Goal: Task Accomplishment & Management: Use online tool/utility

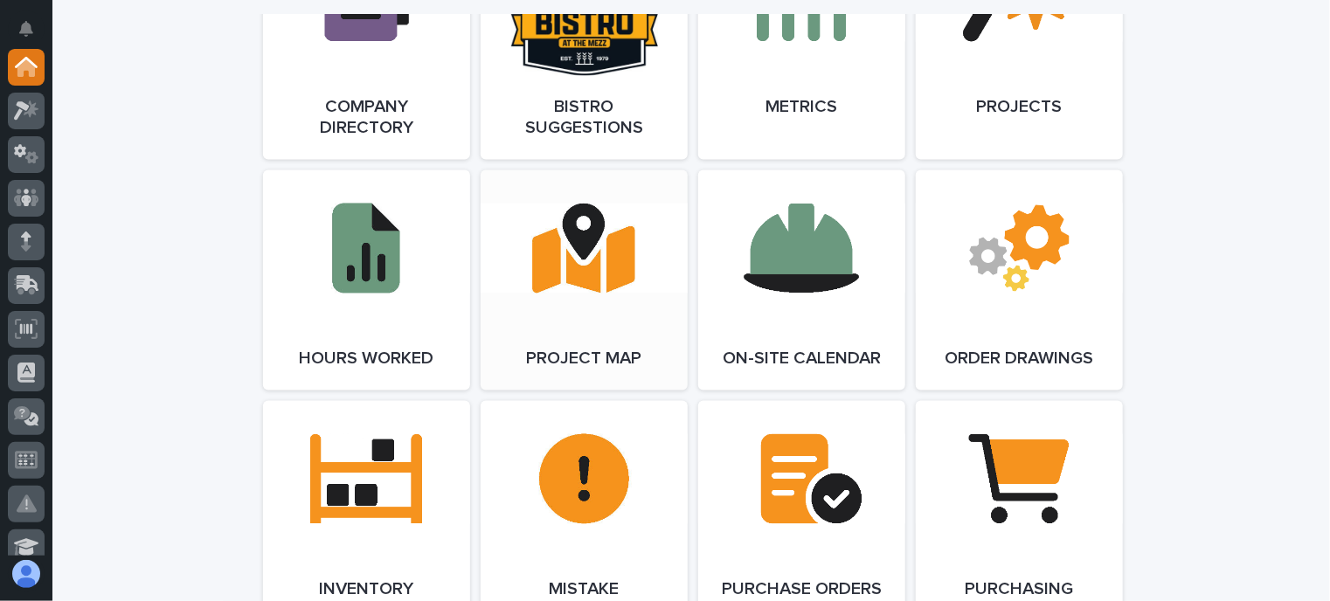
scroll to position [1485, 0]
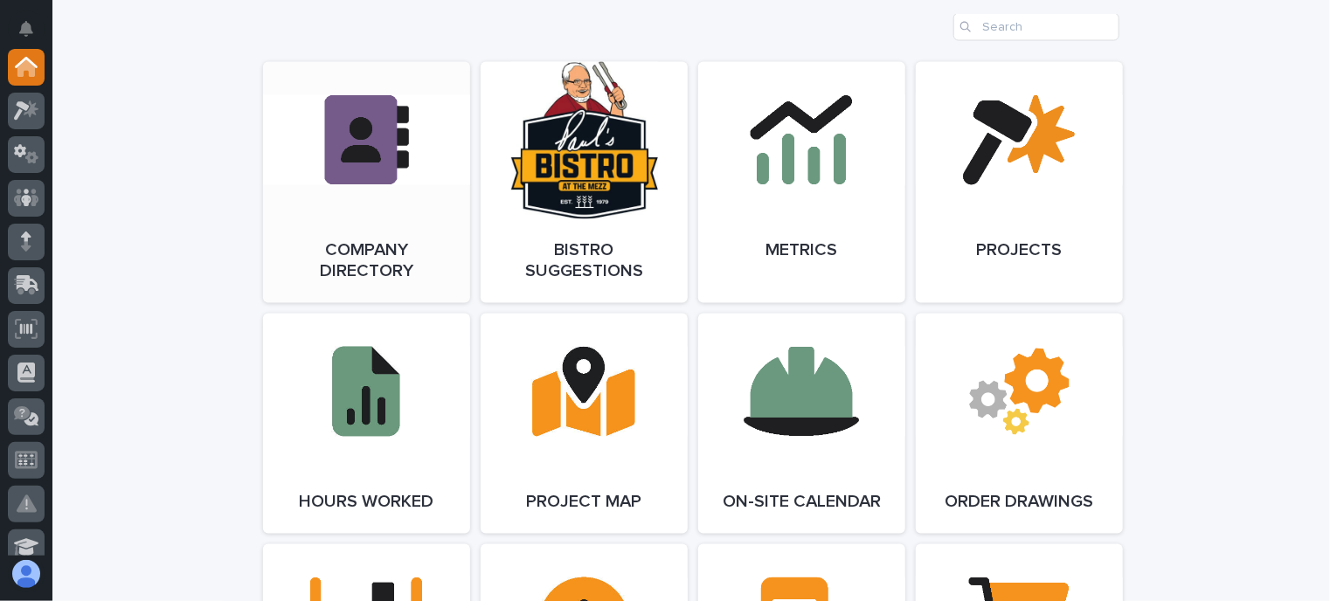
click at [370, 125] on link "Open Link" at bounding box center [366, 182] width 207 height 241
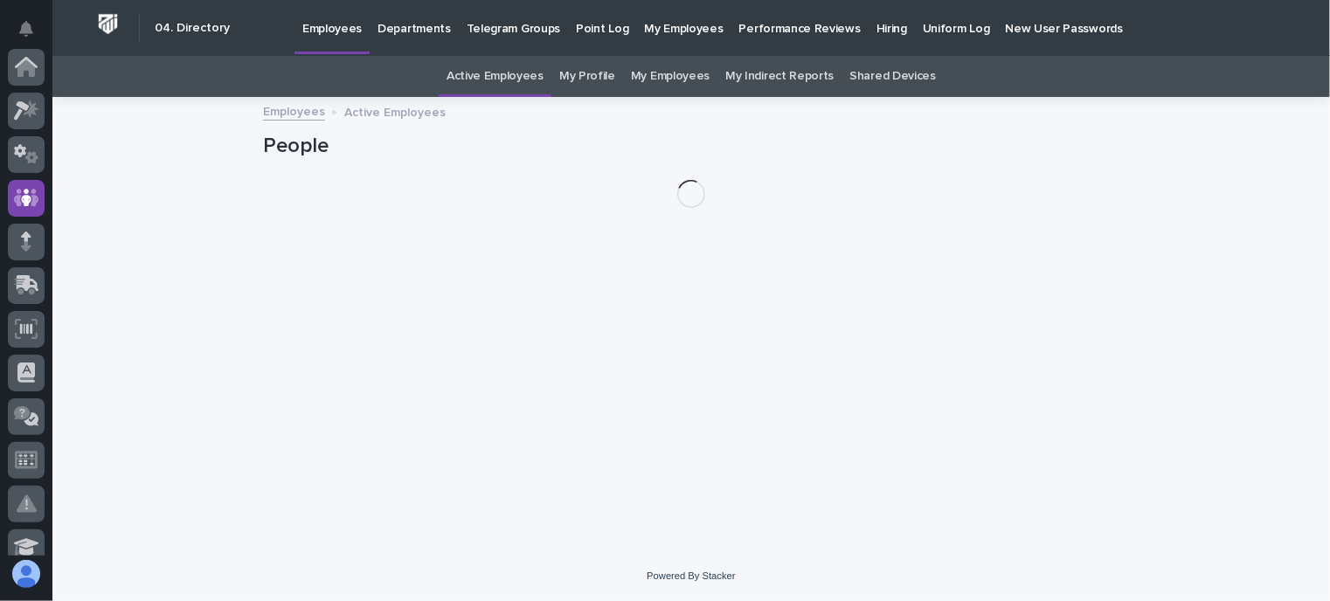
scroll to position [131, 0]
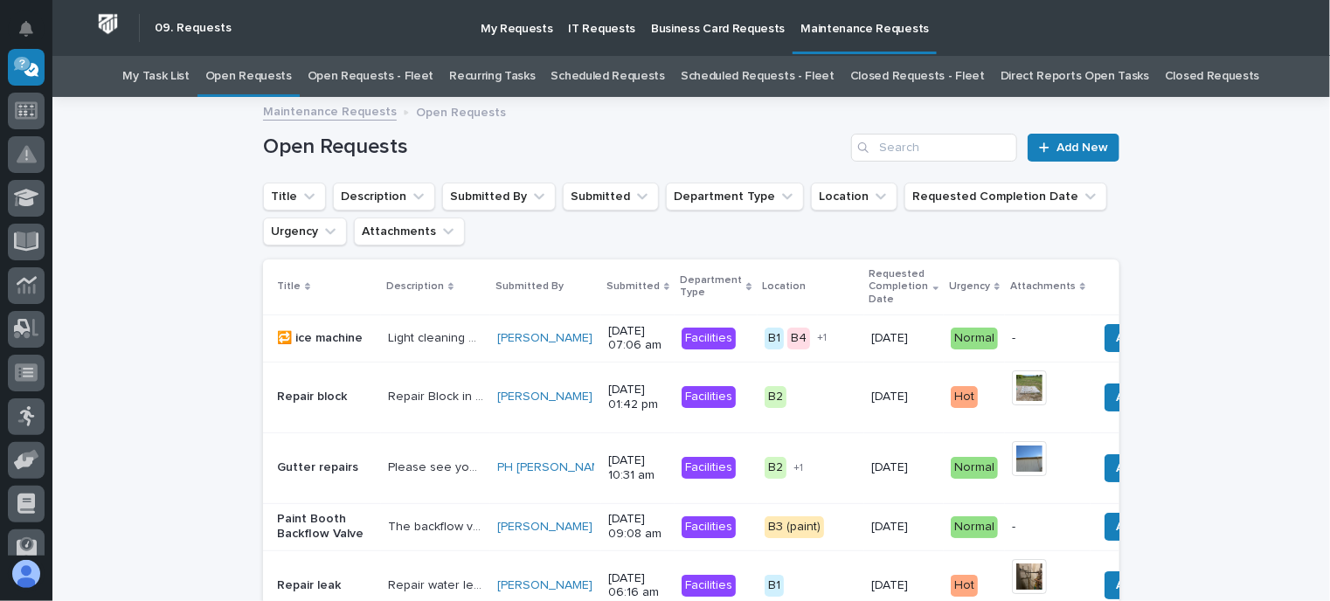
click at [394, 80] on link "Open Requests - Fleet" at bounding box center [371, 76] width 127 height 41
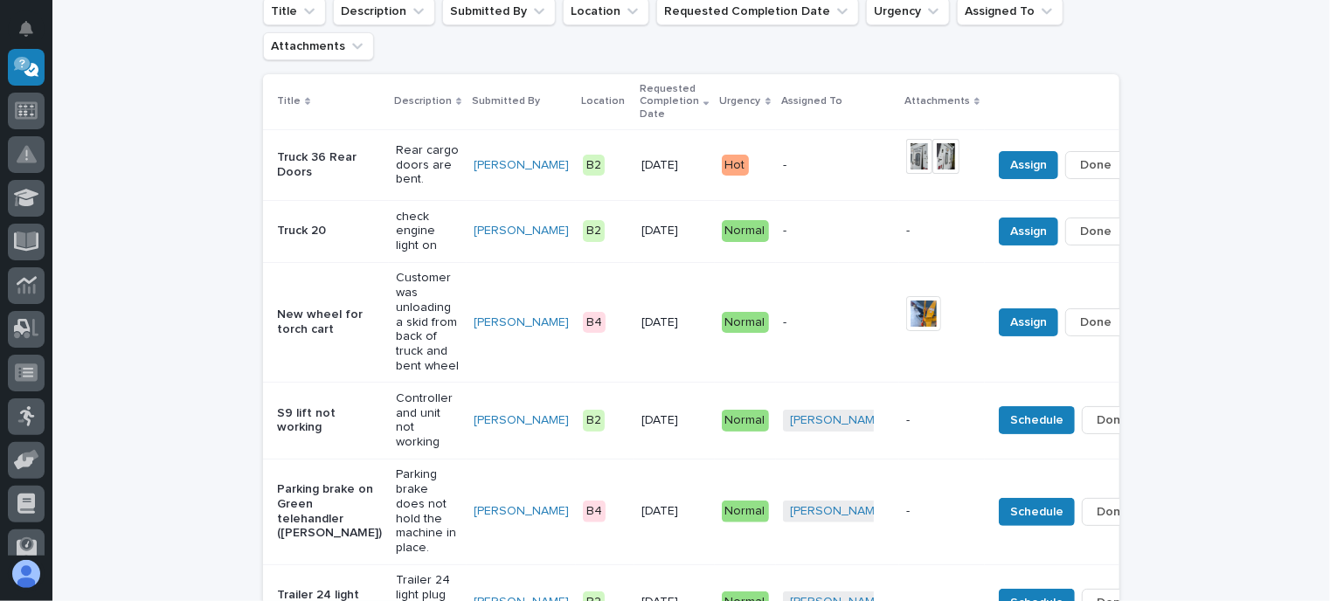
scroll to position [175, 0]
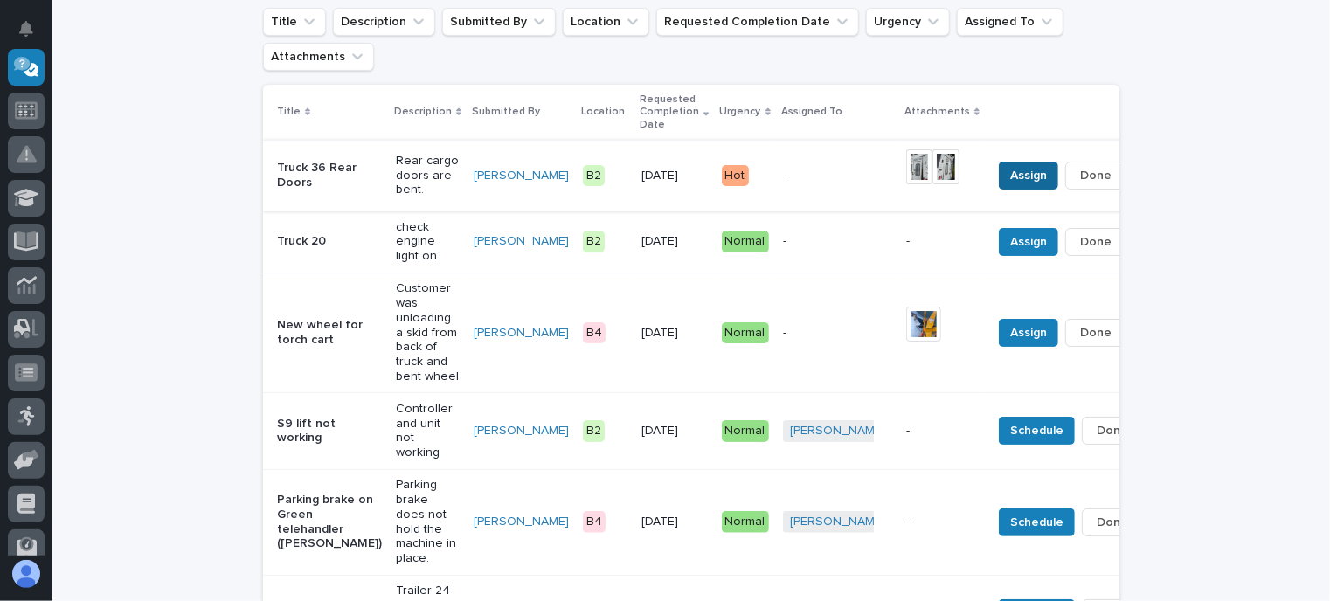
click at [1010, 165] on span "Assign" at bounding box center [1028, 175] width 37 height 21
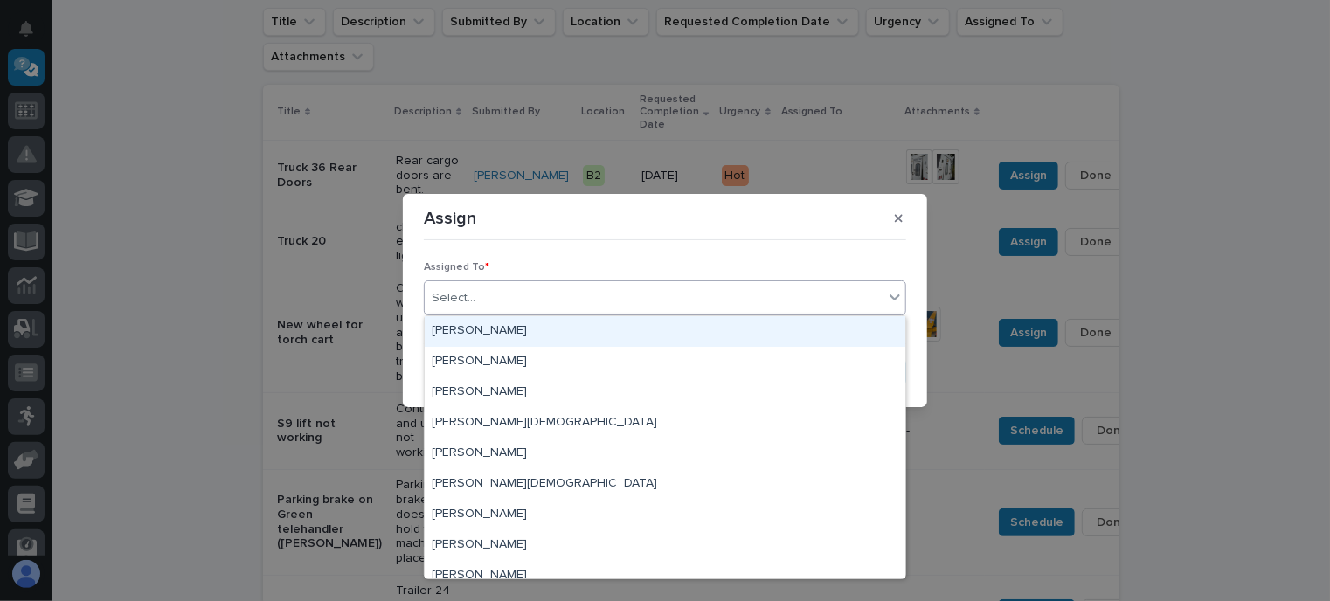
click at [607, 299] on div "Select..." at bounding box center [654, 298] width 459 height 29
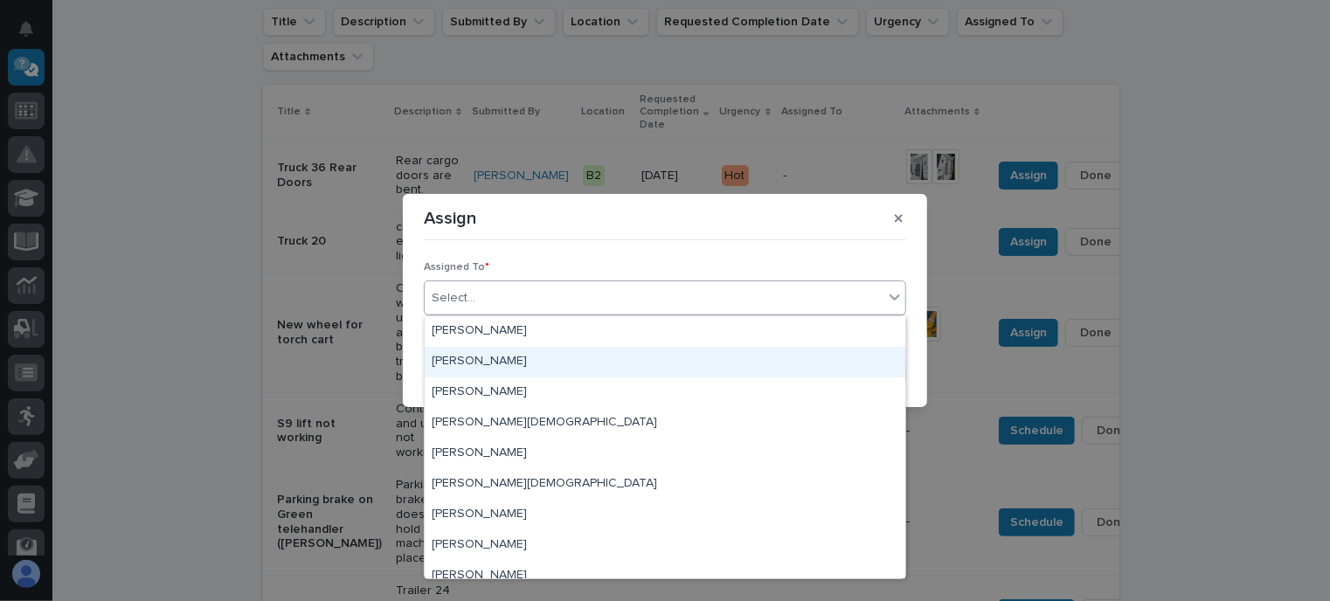
click at [492, 368] on div "Jeffery Sorensen" at bounding box center [665, 362] width 481 height 31
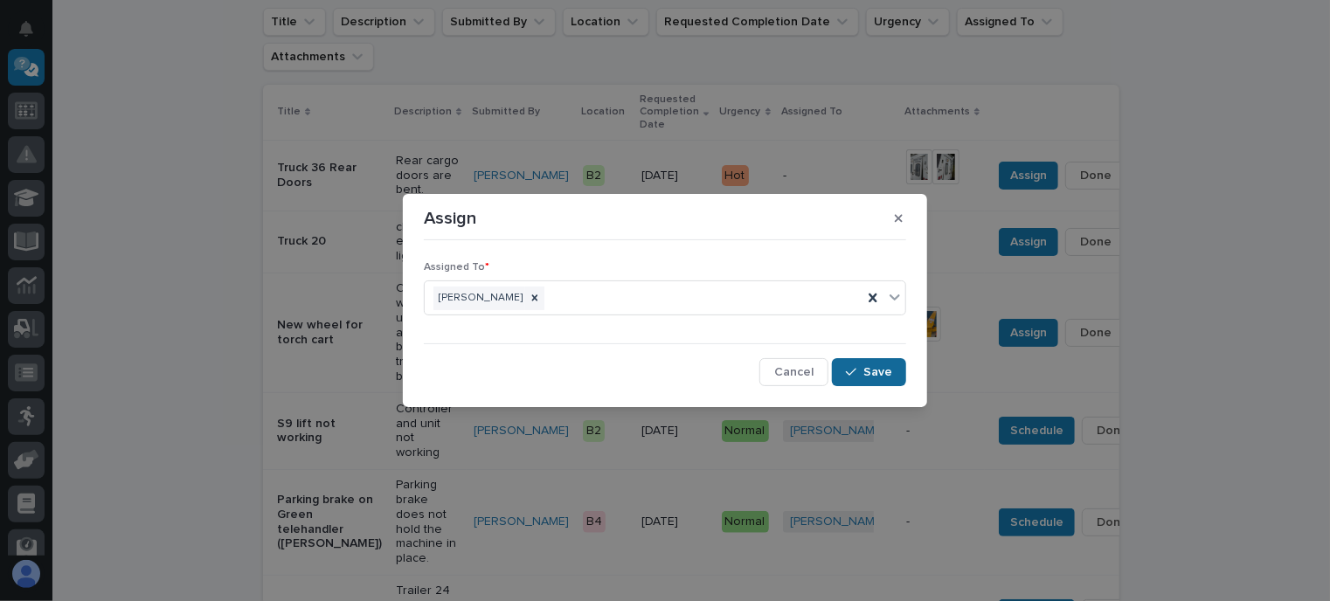
click at [882, 374] on span "Save" at bounding box center [877, 372] width 29 height 16
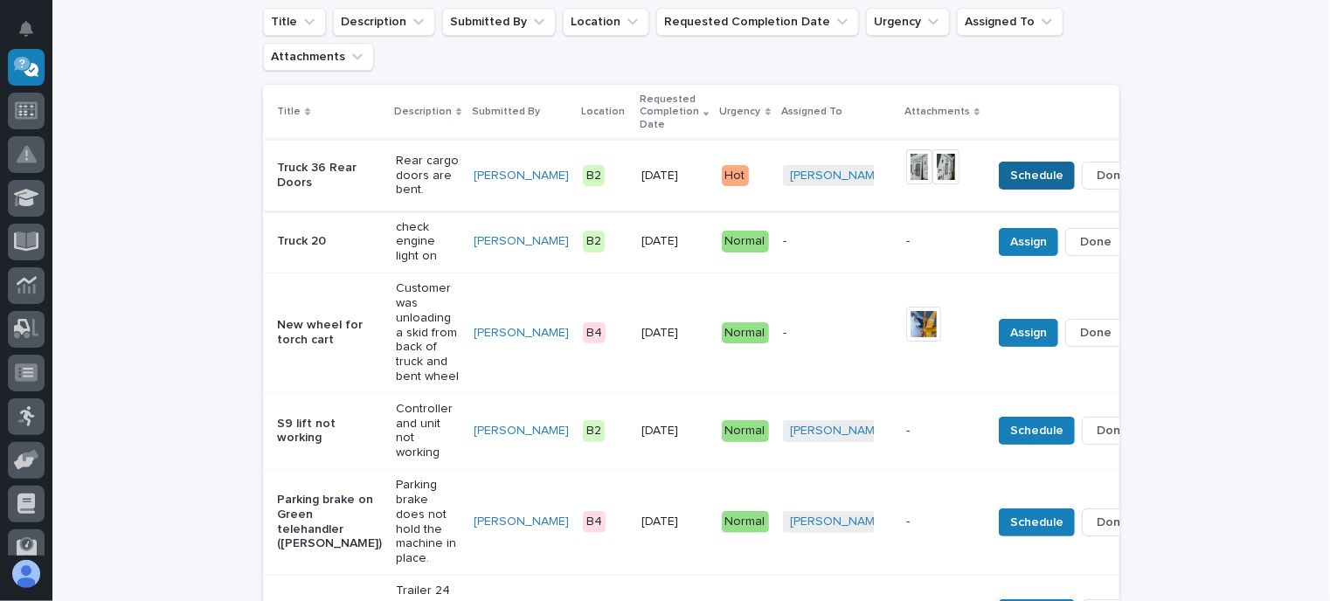
click at [1010, 167] on span "Schedule" at bounding box center [1036, 175] width 53 height 21
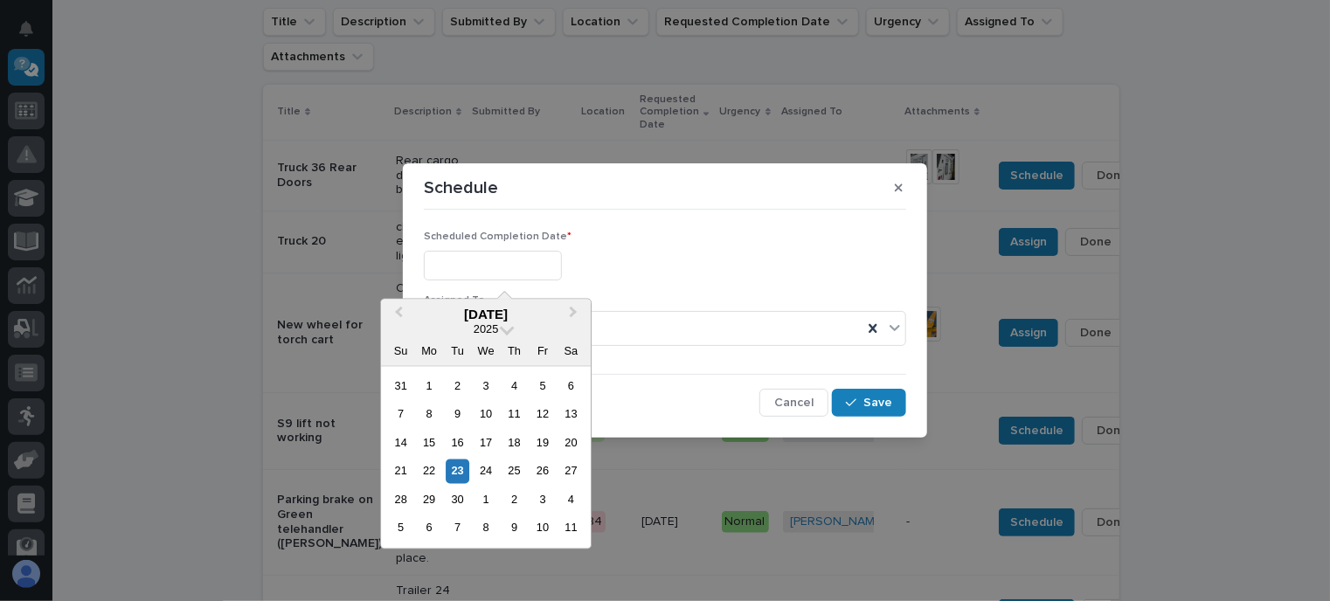
click at [459, 260] on input "text" at bounding box center [493, 266] width 138 height 31
click at [452, 516] on div "7" at bounding box center [458, 528] width 24 height 24
type input "**********"
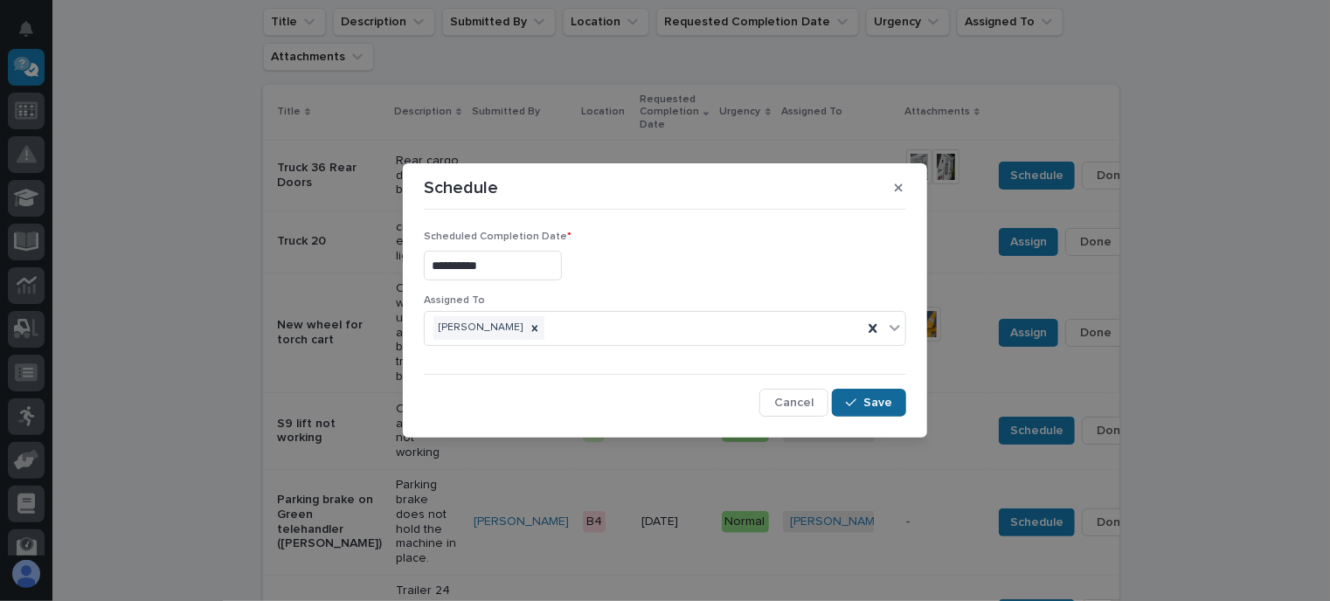
click at [865, 398] on span "Save" at bounding box center [877, 403] width 29 height 16
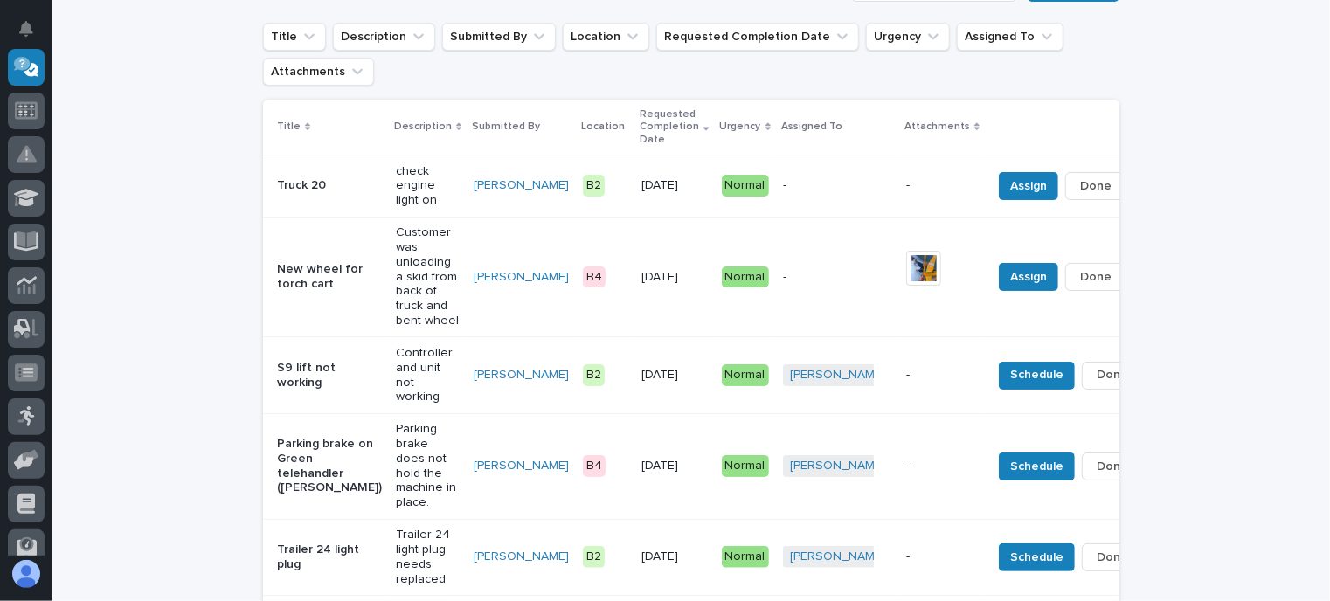
scroll to position [0, 0]
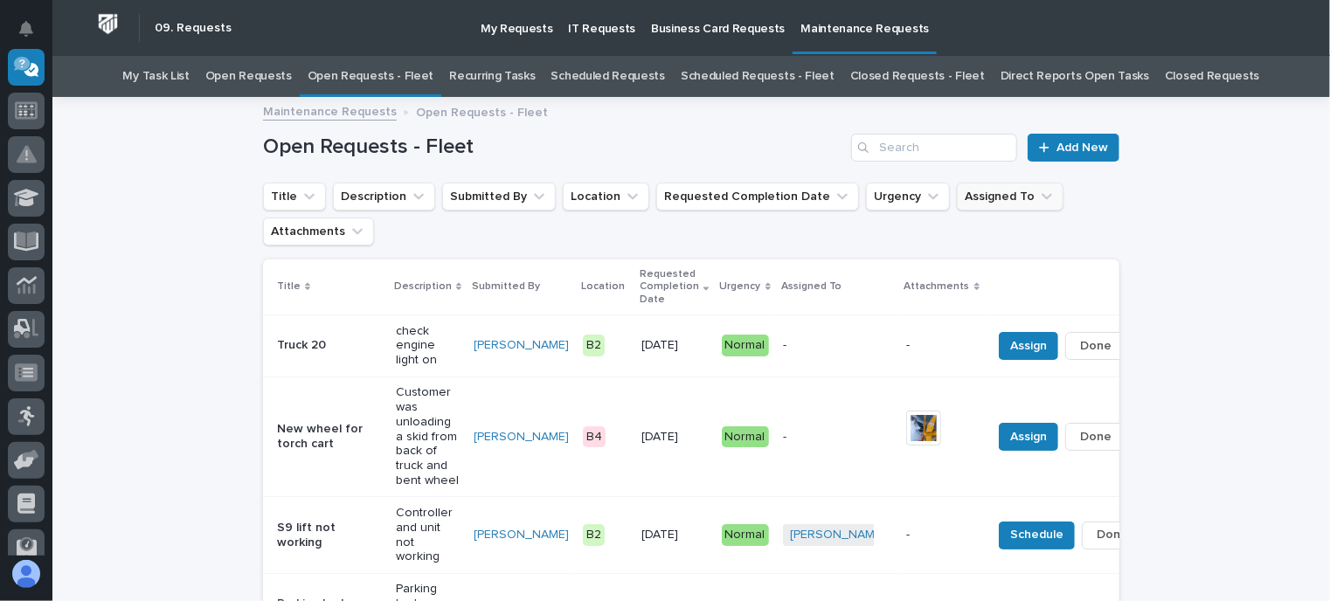
click at [959, 198] on button "Assigned To" at bounding box center [1010, 197] width 107 height 28
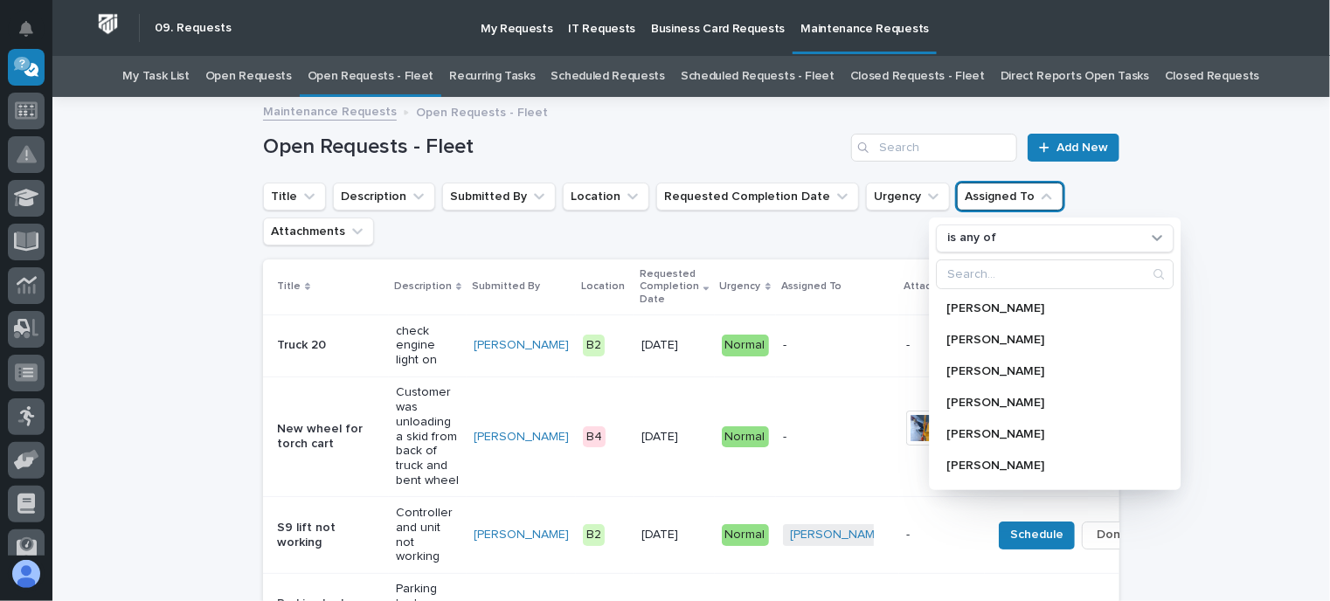
click at [847, 231] on ul "Title Description Submitted By Location Requested Completion Date Urgency Assig…" at bounding box center [690, 214] width 863 height 70
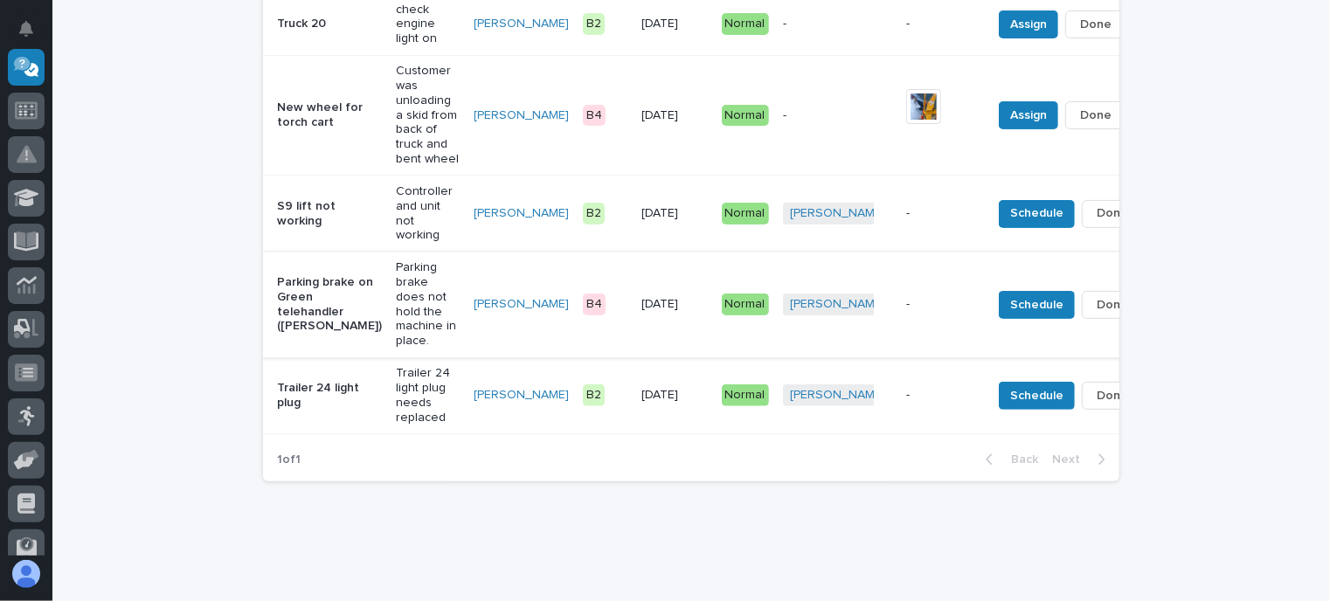
scroll to position [59, 0]
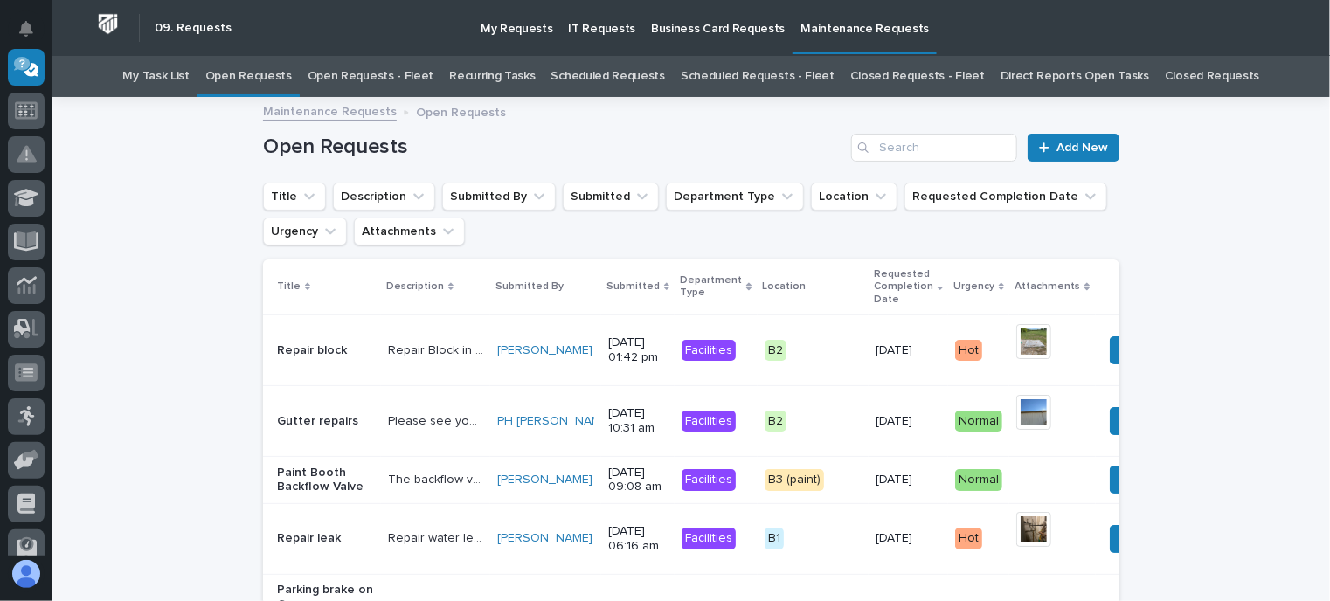
scroll to position [56, 0]
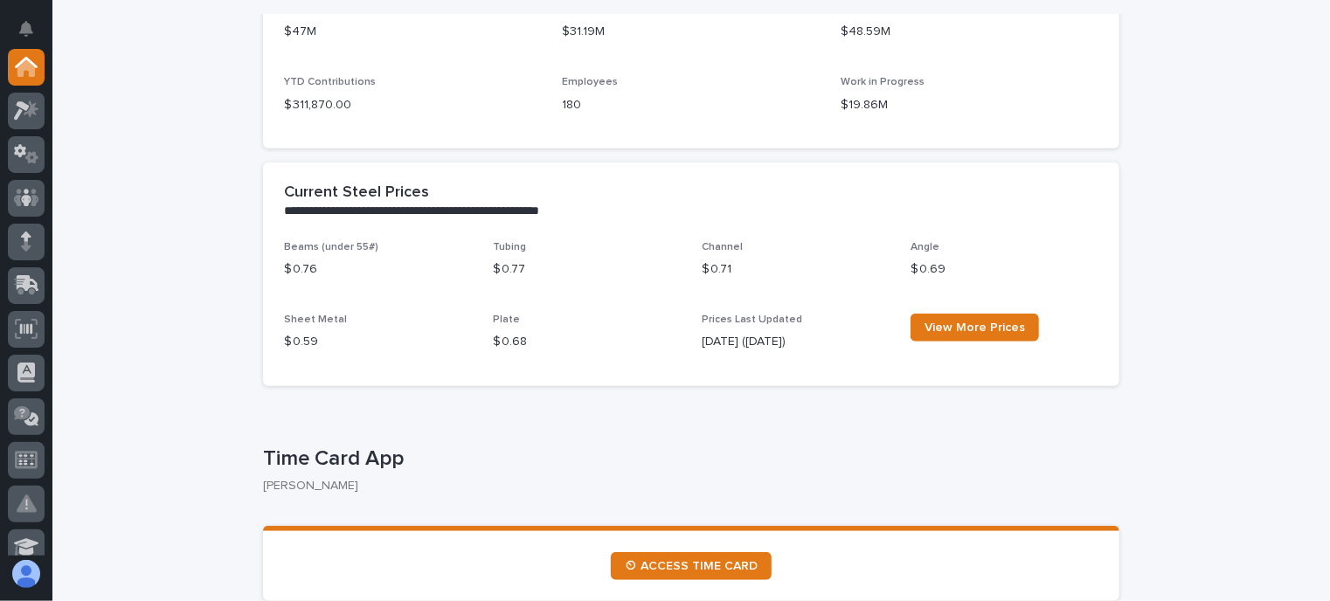
scroll to position [524, 0]
